Goal: Task Accomplishment & Management: Complete application form

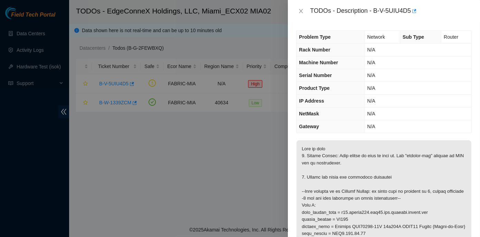
scroll to position [63, 0]
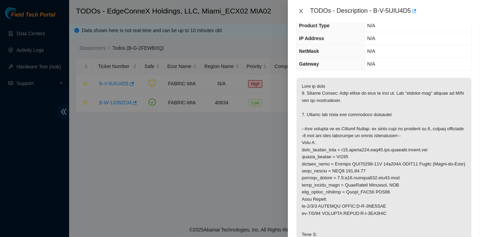
click at [301, 9] on icon "close" at bounding box center [302, 11] width 6 height 6
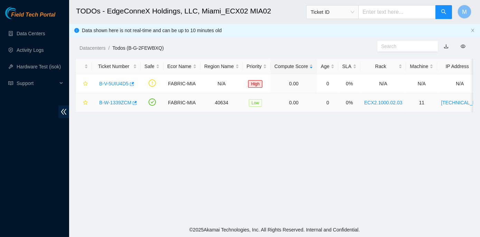
scroll to position [85, 0]
click at [116, 101] on link "B-W-1339ZCM" at bounding box center [115, 103] width 32 height 6
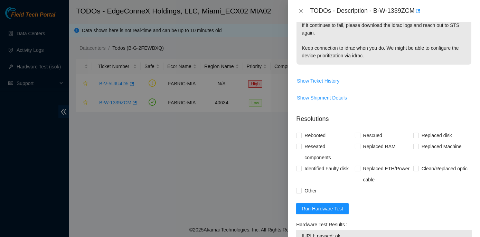
scroll to position [189, 0]
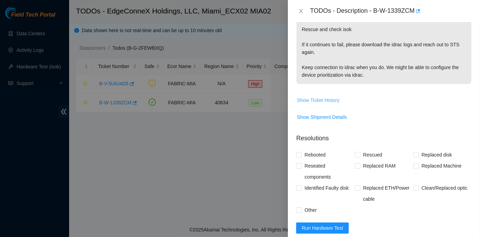
click at [327, 100] on span "Show Ticket History" at bounding box center [318, 101] width 43 height 8
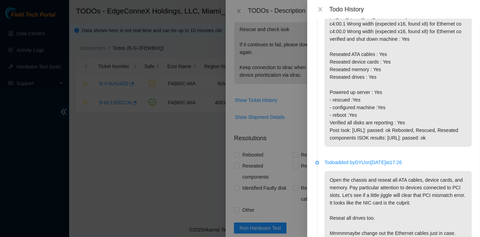
scroll to position [0, 0]
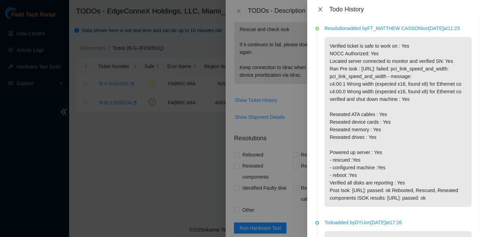
click at [322, 9] on icon "close" at bounding box center [321, 10] width 6 height 6
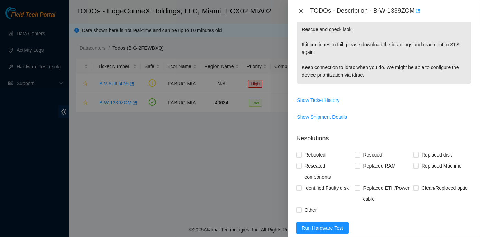
click at [300, 10] on icon "close" at bounding box center [302, 11] width 6 height 6
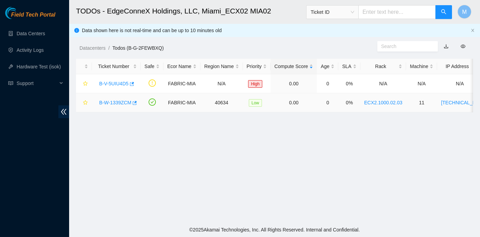
scroll to position [199, 0]
click at [109, 82] on link "B-V-5UIU4D5" at bounding box center [113, 84] width 29 height 6
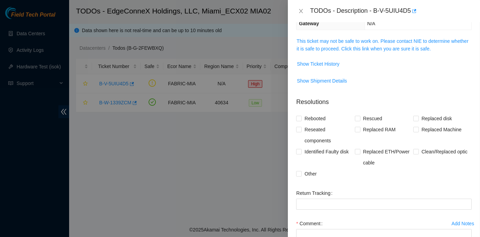
scroll to position [0, 0]
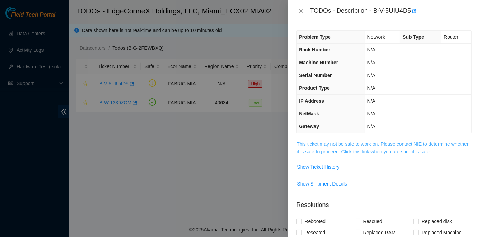
click at [356, 146] on link "This ticket may not be safe to work on. Please contact NIE to determine whether…" at bounding box center [383, 147] width 172 height 13
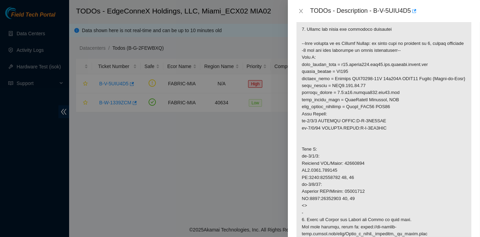
scroll to position [139, 0]
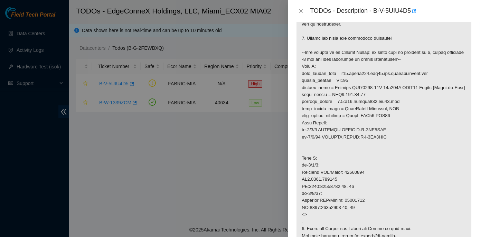
click at [403, 136] on p at bounding box center [384, 165] width 175 height 328
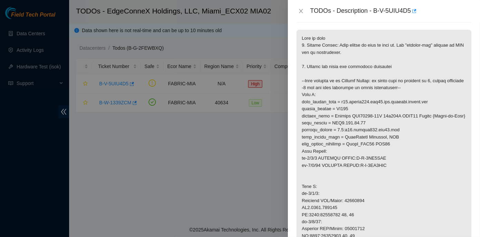
scroll to position [108, 0]
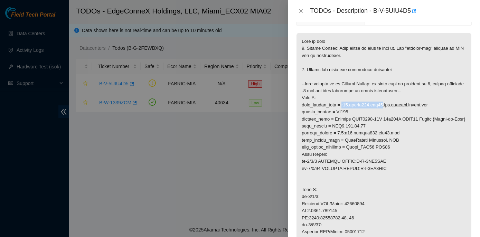
drag, startPoint x: 343, startPoint y: 104, endPoint x: 384, endPoint y: 104, distance: 40.5
click at [384, 104] on p at bounding box center [384, 197] width 175 height 328
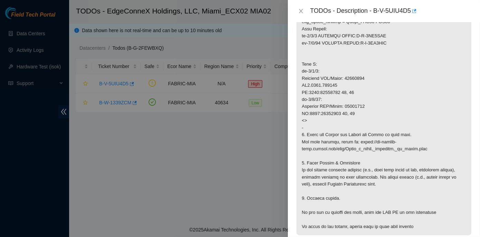
scroll to position [265, 0]
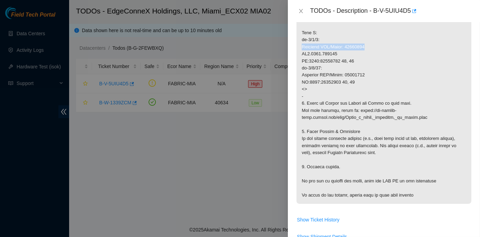
drag, startPoint x: 453, startPoint y: 214, endPoint x: 433, endPoint y: 49, distance: 165.6
click at [433, 49] on p at bounding box center [384, 40] width 175 height 328
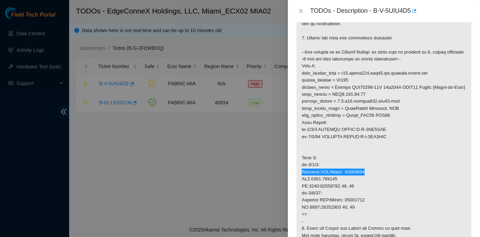
scroll to position [139, 0]
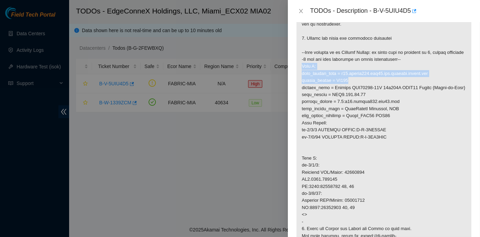
drag, startPoint x: 302, startPoint y: 64, endPoint x: 350, endPoint y: 79, distance: 50.3
click at [350, 79] on p at bounding box center [384, 165] width 175 height 328
copy p "Side A: fqdn_router_name = r04.border101.mia01.fab.netarch.akamai.com serial_nu…"
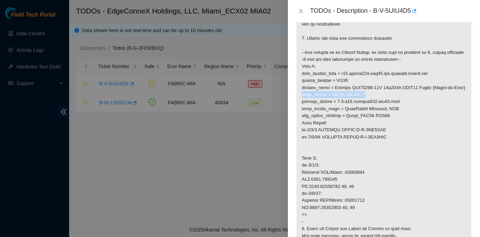
drag, startPoint x: 302, startPoint y: 101, endPoint x: 364, endPoint y: 102, distance: 61.9
click at [364, 102] on p at bounding box center [384, 165] width 175 height 328
copy p "rack_number = ECX2.900.06.03"
drag, startPoint x: 301, startPoint y: 186, endPoint x: 337, endPoint y: 186, distance: 35.3
click at [337, 186] on p at bounding box center [384, 165] width 175 height 328
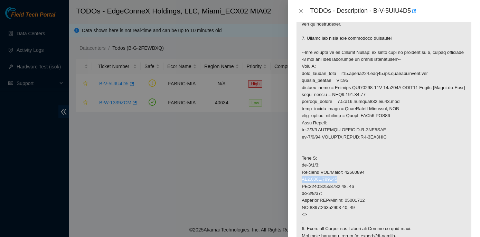
copy p "MI1.0204.148225"
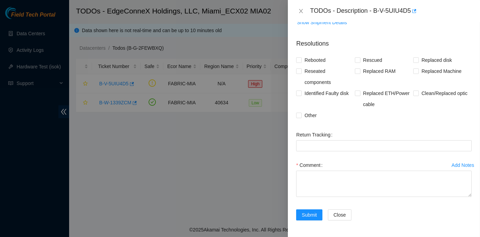
scroll to position [485, 0]
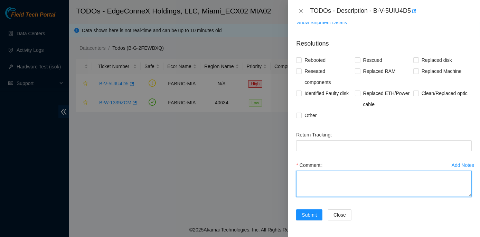
click at [314, 177] on textarea "Comment" at bounding box center [384, 184] width 176 height 26
paste textarea "rack_number = ECX2.900.06.03 Scope, clean, and reseated optic at the Side A: fq…"
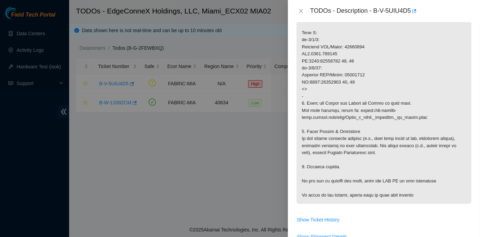
scroll to position [202, 0]
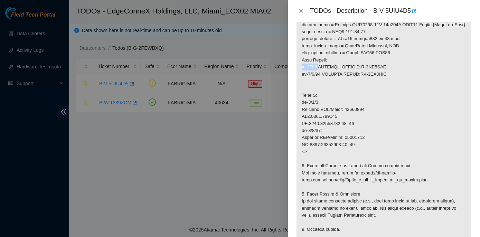
drag, startPoint x: 304, startPoint y: 73, endPoint x: 319, endPoint y: 73, distance: 15.2
click at [319, 73] on p at bounding box center [384, 102] width 175 height 328
copy p "et-0/0/8"
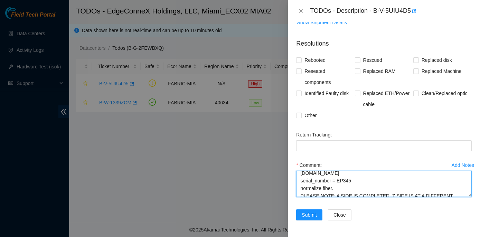
scroll to position [30, 0]
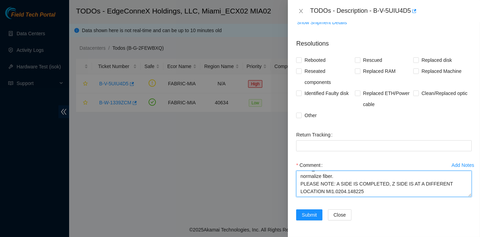
drag, startPoint x: 297, startPoint y: 174, endPoint x: 448, endPoint y: 198, distance: 152.3
click at [448, 198] on div "Comment rack_number = ECX2.900.06.03 Scope, clean, and reseated optic at the Si…" at bounding box center [384, 181] width 176 height 42
paste textarea "et-0/0/8 fqdn_router_name = r04.border101.mia01.fab.netarch.akamai.com serial_n…"
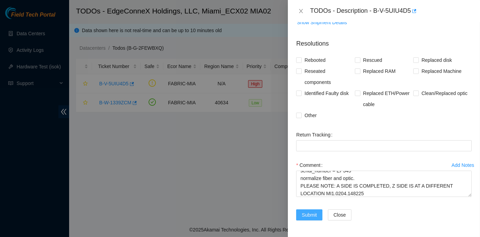
click at [312, 213] on span "Submit" at bounding box center [309, 215] width 15 height 8
type textarea "rack_number = ECX2.900.06.03 Scope, clean, and reseated optic at the Side A: fq…"
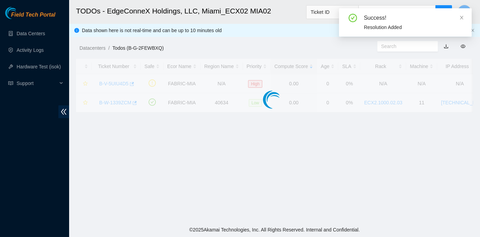
scroll to position [171, 0]
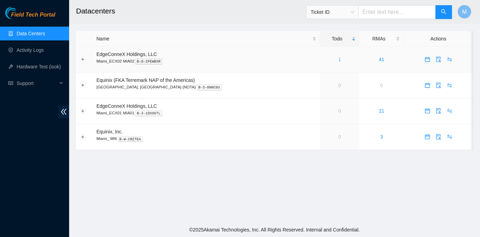
click at [339, 57] on link "1" at bounding box center [340, 60] width 3 height 6
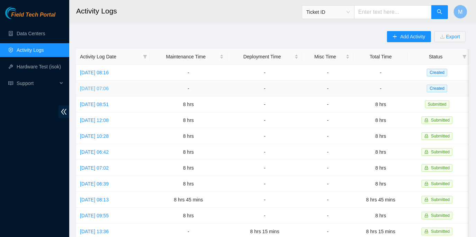
click at [108, 88] on link "[DATE] 07:06" at bounding box center [94, 89] width 29 height 6
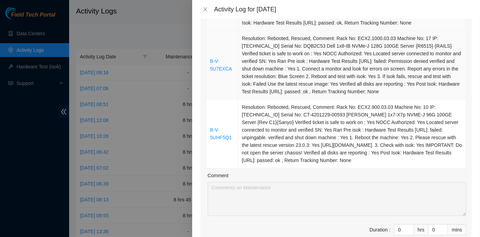
scroll to position [94, 0]
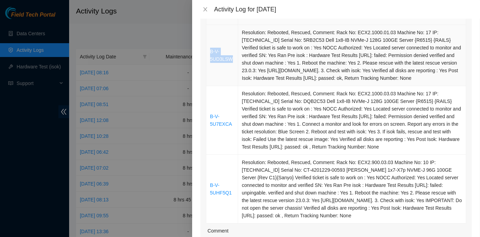
drag, startPoint x: 209, startPoint y: 53, endPoint x: 232, endPoint y: 62, distance: 25.1
click at [232, 62] on td "B-V-5UD3LSW" at bounding box center [223, 55] width 32 height 61
copy link "B-V-5UD3LSW"
click at [221, 142] on td "B-V-5U7EXCA" at bounding box center [223, 120] width 32 height 69
drag, startPoint x: 231, startPoint y: 133, endPoint x: 209, endPoint y: 125, distance: 23.1
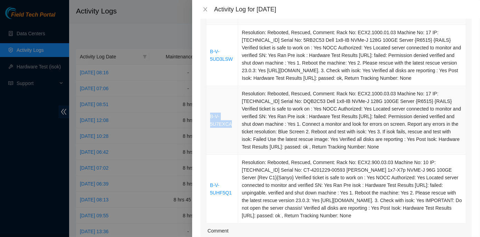
click at [209, 125] on td "B-V-5U7EXCA" at bounding box center [223, 120] width 32 height 69
copy link "B-V-5U7EXCA"
click at [217, 166] on td "B-V-5UHF5Q1" at bounding box center [223, 189] width 32 height 69
drag, startPoint x: 232, startPoint y: 200, endPoint x: 208, endPoint y: 188, distance: 27.1
click at [208, 188] on td "B-V-5UHF5Q1" at bounding box center [223, 189] width 32 height 69
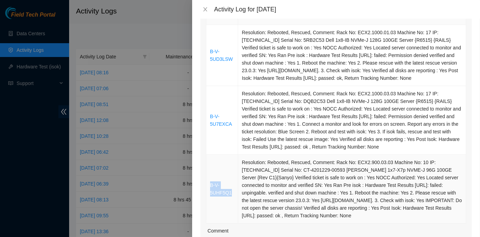
copy link "B-V-5UHF5Q1"
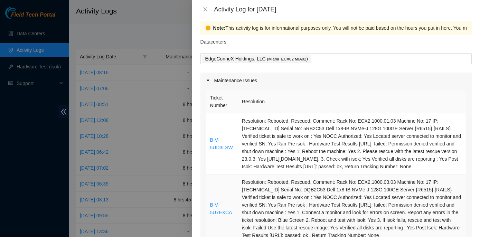
scroll to position [0, 0]
